Goal: Task Accomplishment & Management: Use online tool/utility

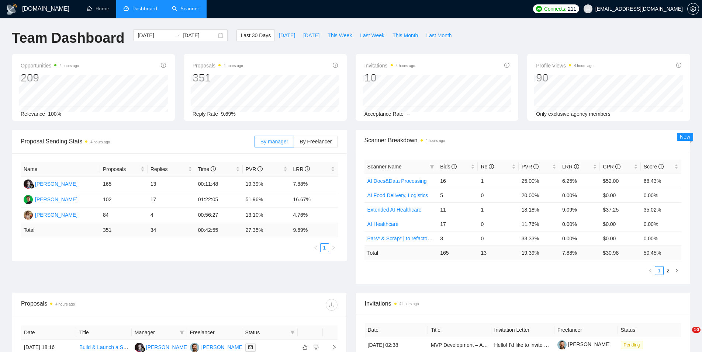
scroll to position [218, 0]
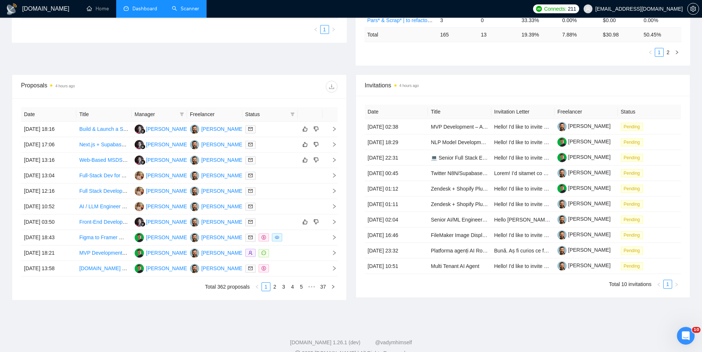
click at [175, 6] on link "Scanner" at bounding box center [185, 9] width 27 height 6
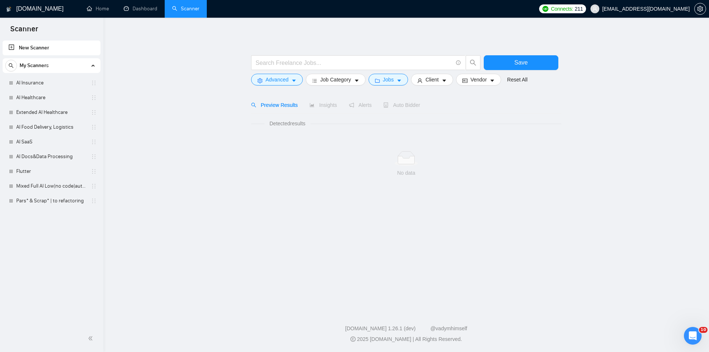
click at [48, 82] on link "AI Insurance" at bounding box center [51, 83] width 70 height 15
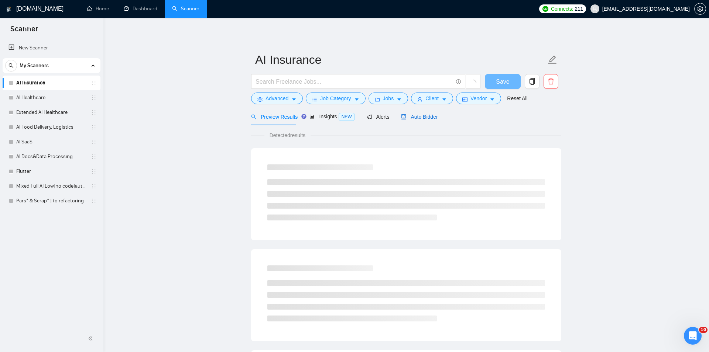
click at [410, 116] on span "Auto Bidder" at bounding box center [419, 117] width 37 height 6
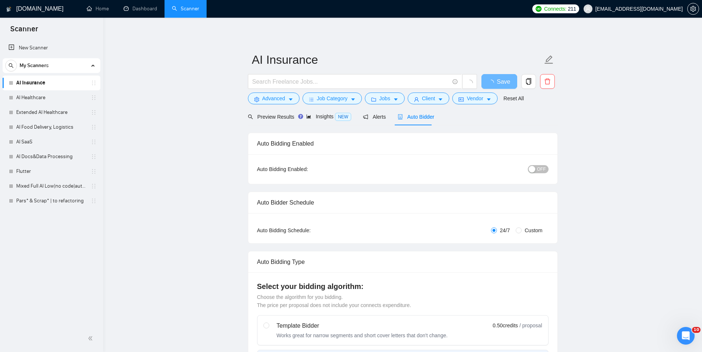
click at [542, 171] on span "OFF" at bounding box center [541, 169] width 9 height 8
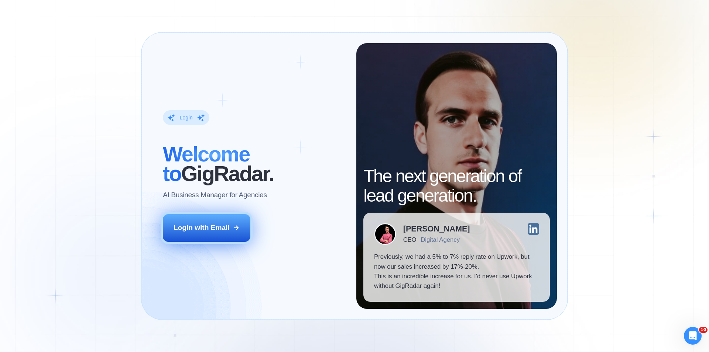
click at [201, 225] on div "Login with Email" at bounding box center [201, 228] width 56 height 10
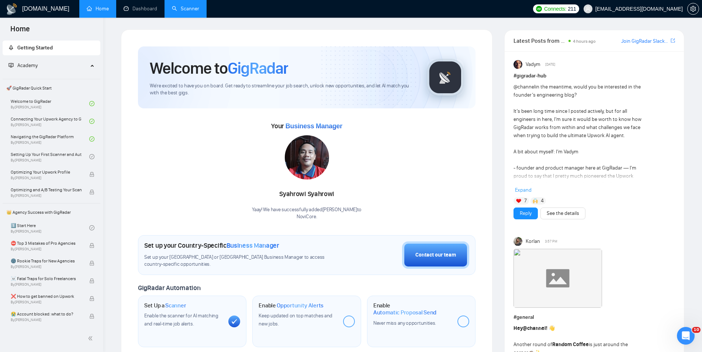
click at [194, 12] on link "Scanner" at bounding box center [185, 9] width 27 height 6
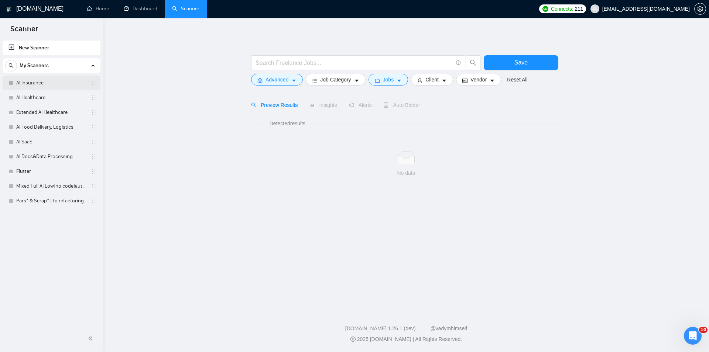
click at [30, 81] on link "AI Insurance" at bounding box center [51, 83] width 70 height 15
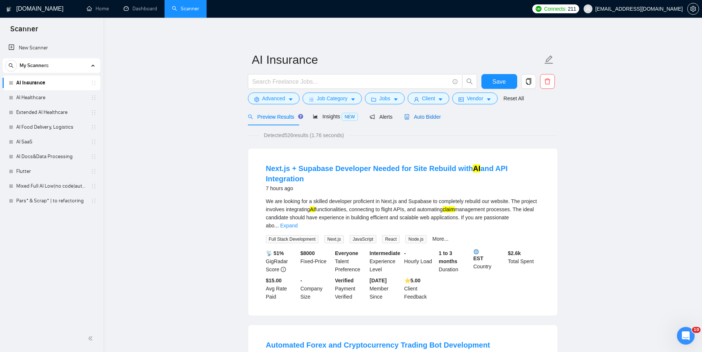
click at [415, 113] on div "Auto Bidder" at bounding box center [422, 117] width 37 height 8
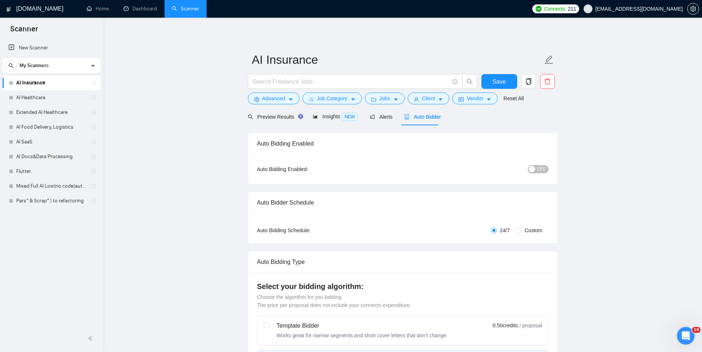
click at [537, 171] on button "OFF" at bounding box center [538, 169] width 21 height 8
click at [489, 82] on button "Save" at bounding box center [500, 81] width 36 height 15
click at [34, 92] on link "AI Healthcare" at bounding box center [51, 97] width 70 height 15
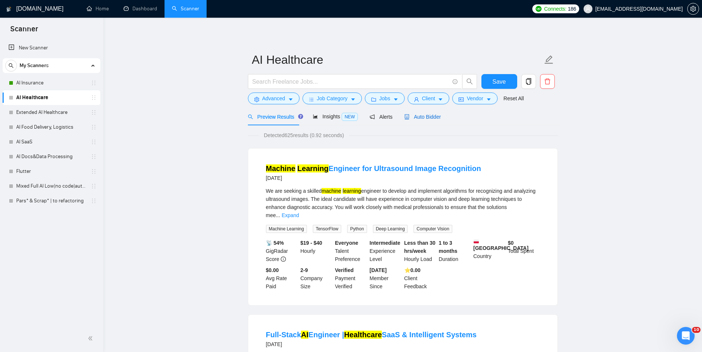
click at [435, 115] on span "Auto Bidder" at bounding box center [422, 117] width 37 height 6
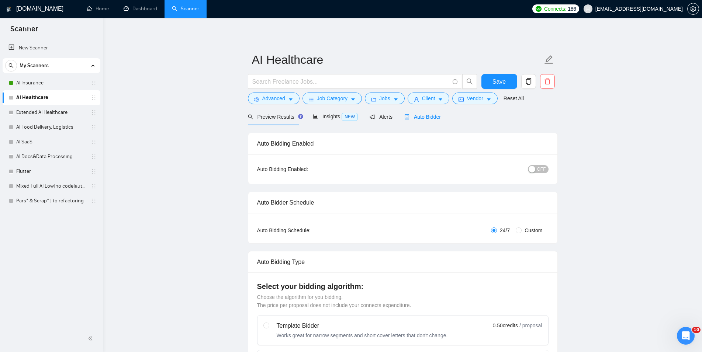
click at [541, 171] on span "OFF" at bounding box center [541, 169] width 9 height 8
click at [507, 76] on button "Save" at bounding box center [500, 81] width 36 height 15
click at [28, 111] on link "Extended AI Healthcare" at bounding box center [51, 112] width 70 height 15
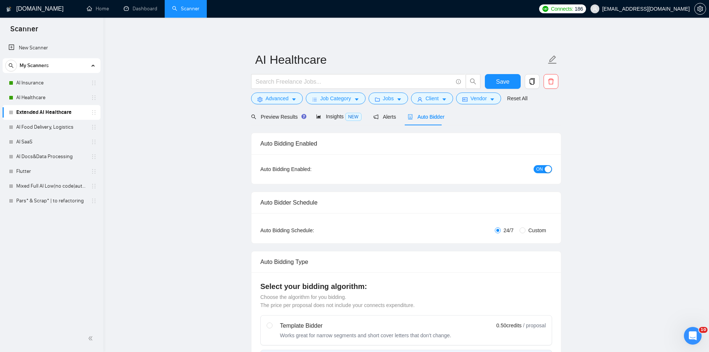
click at [430, 121] on div "Auto Bidder" at bounding box center [425, 116] width 37 height 17
click at [536, 168] on div "button" at bounding box center [535, 169] width 7 height 7
checkbox input "true"
click at [503, 82] on span "Save" at bounding box center [499, 81] width 13 height 9
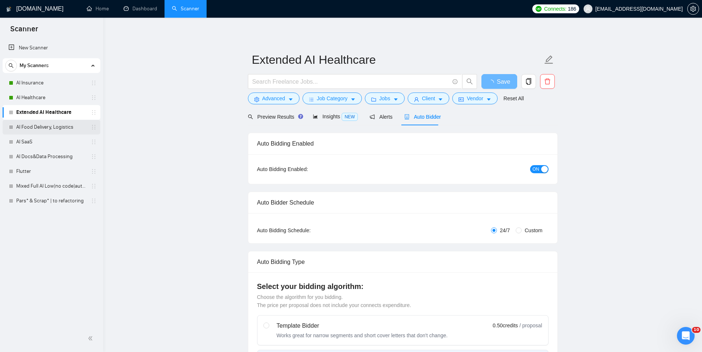
click at [55, 128] on link "AI Food Delivery, Logistics" at bounding box center [51, 127] width 70 height 15
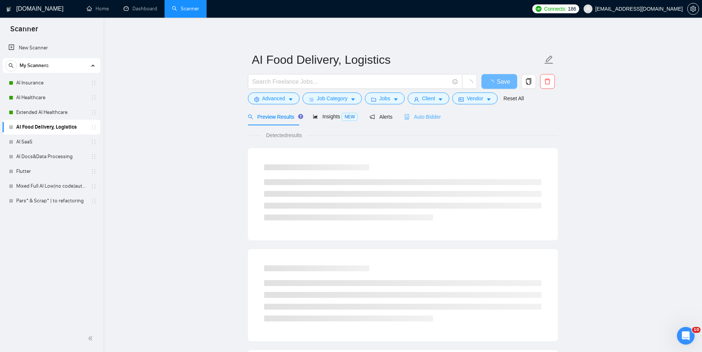
click at [431, 121] on div "Auto Bidder" at bounding box center [422, 116] width 37 height 17
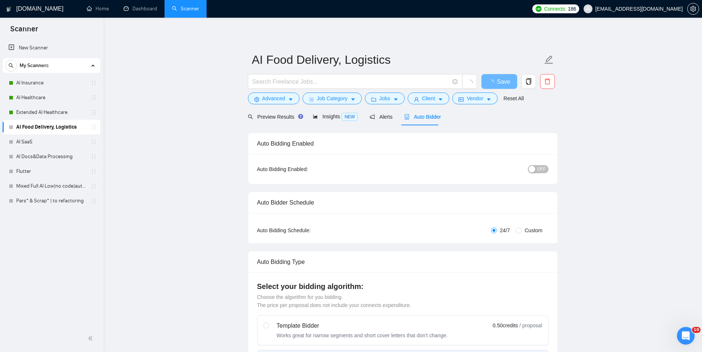
click at [535, 172] on div "button" at bounding box center [532, 169] width 7 height 7
click at [500, 84] on span "Save" at bounding box center [499, 81] width 13 height 9
click at [48, 142] on link "AI SaaS" at bounding box center [51, 142] width 70 height 15
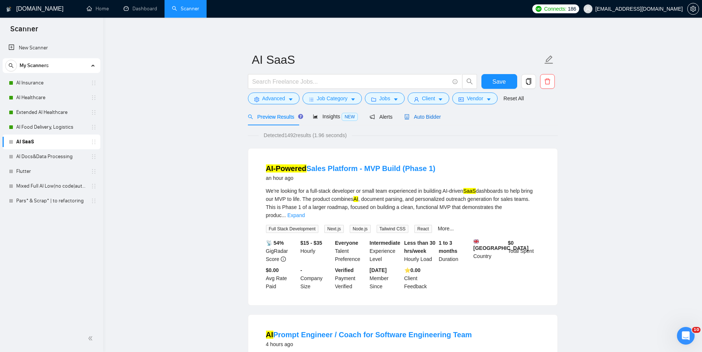
click at [405, 113] on div "Auto Bidder" at bounding box center [422, 117] width 37 height 8
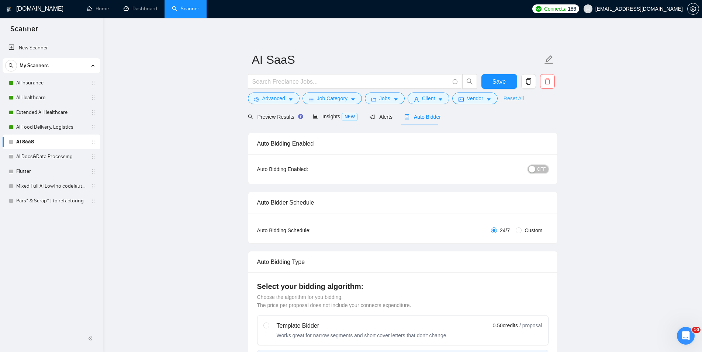
click at [540, 169] on span "OFF" at bounding box center [541, 169] width 9 height 8
click at [492, 80] on button "Save" at bounding box center [500, 81] width 36 height 15
click at [23, 157] on link "AI Docs&Data Processing" at bounding box center [51, 156] width 70 height 15
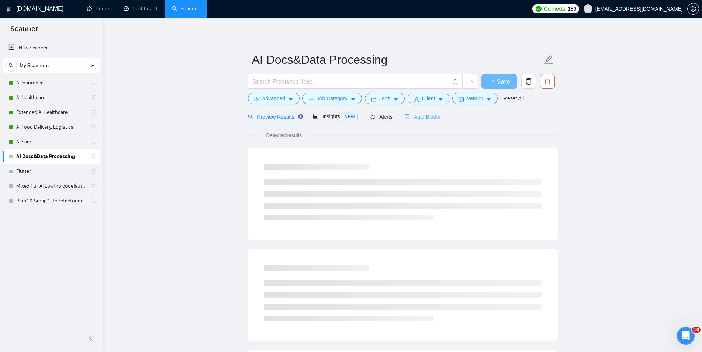
click at [418, 113] on div "Auto Bidder" at bounding box center [422, 116] width 37 height 17
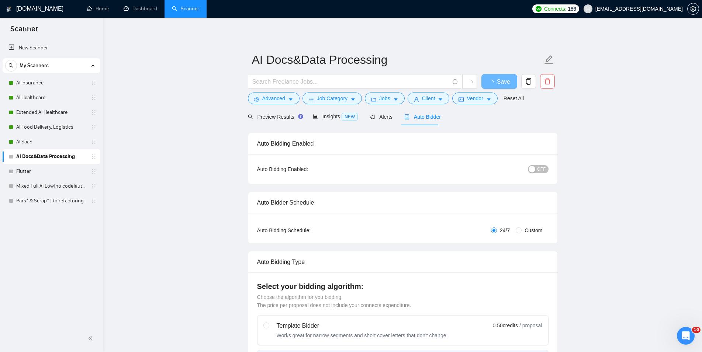
click at [534, 169] on div "button" at bounding box center [532, 169] width 7 height 7
click at [503, 83] on span "Save" at bounding box center [499, 81] width 13 height 9
click at [56, 170] on link "Flutter" at bounding box center [51, 171] width 70 height 15
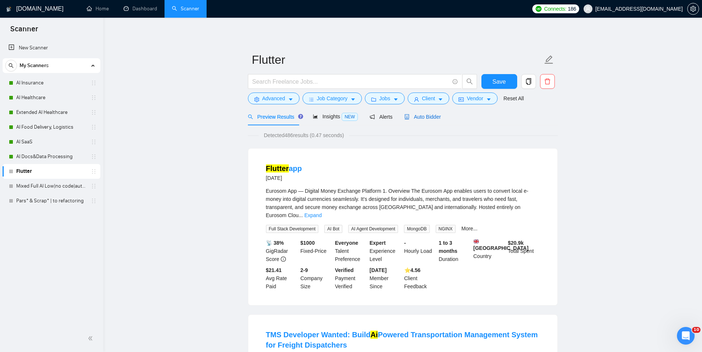
click at [418, 120] on span "Auto Bidder" at bounding box center [422, 117] width 37 height 6
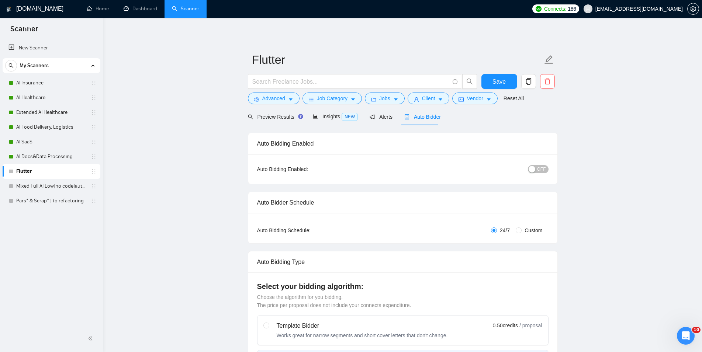
click at [541, 170] on span "OFF" at bounding box center [541, 169] width 9 height 8
click at [506, 85] on button "Save" at bounding box center [500, 81] width 36 height 15
click at [34, 183] on link "Mixed Full AI Low|no code|automations" at bounding box center [51, 186] width 70 height 15
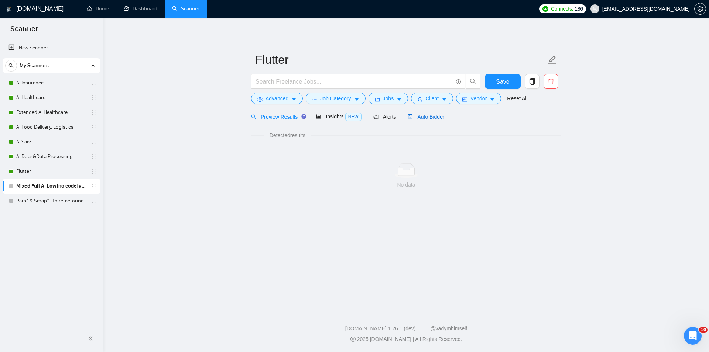
click at [411, 116] on span "Auto Bidder" at bounding box center [425, 117] width 37 height 6
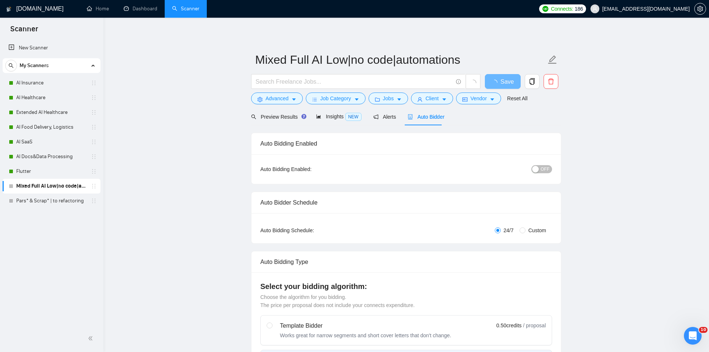
checkbox input "true"
click at [542, 170] on span "OFF" at bounding box center [544, 169] width 9 height 8
click at [504, 81] on span "Save" at bounding box center [499, 81] width 13 height 9
click at [45, 203] on link "Pars* & Scrap* | to refactoring" at bounding box center [51, 201] width 70 height 15
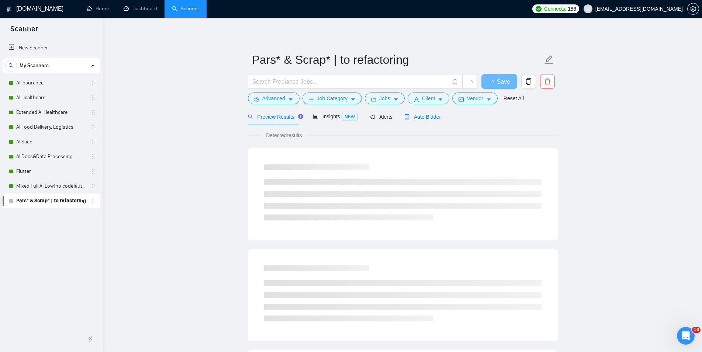
click at [418, 117] on span "Auto Bidder" at bounding box center [422, 117] width 37 height 6
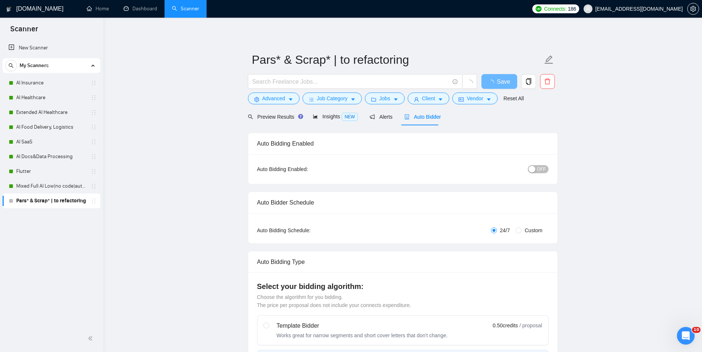
click at [537, 168] on button "OFF" at bounding box center [538, 169] width 21 height 8
click at [499, 81] on span "Save" at bounding box center [499, 81] width 13 height 9
click at [149, 7] on link "Dashboard" at bounding box center [141, 9] width 34 height 6
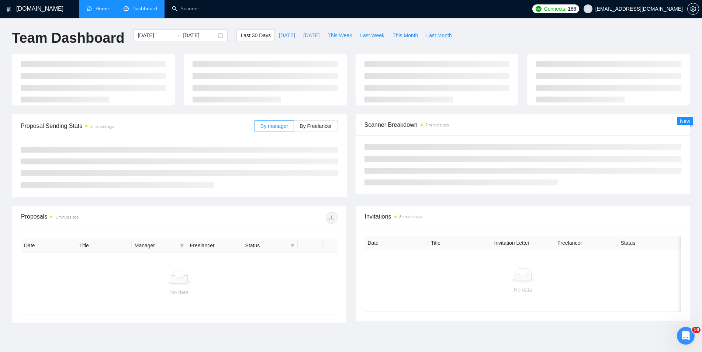
type input "[DATE]"
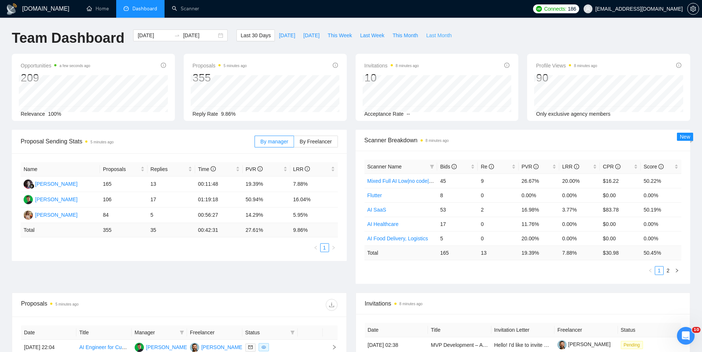
click at [428, 34] on span "Last Month" at bounding box center [438, 35] width 25 height 8
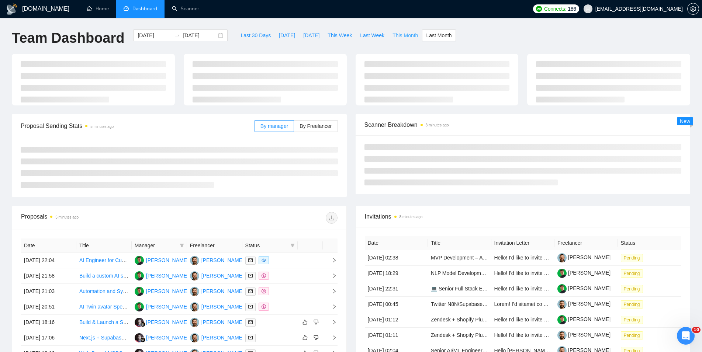
type input "[DATE]"
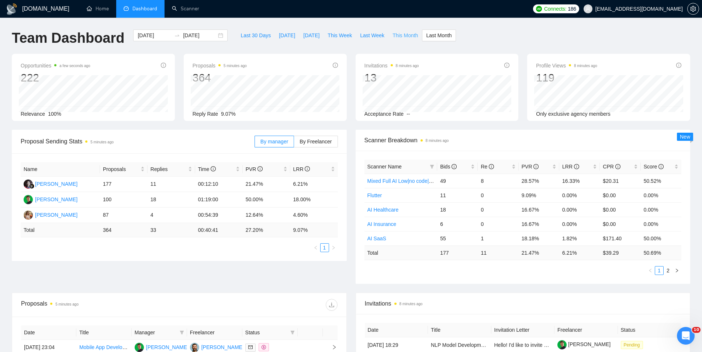
click at [403, 36] on span "This Month" at bounding box center [405, 35] width 25 height 8
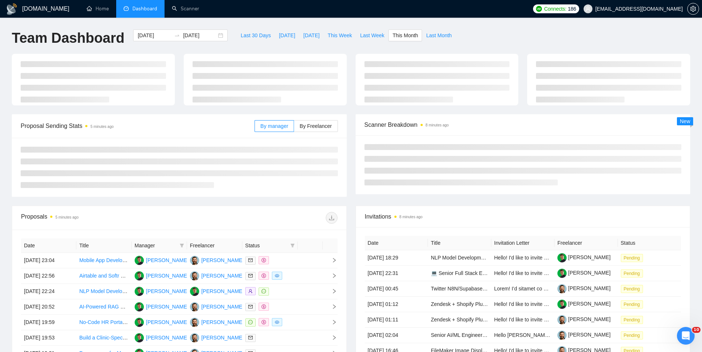
type input "[DATE]"
